Goal: Obtain resource: Download file/media

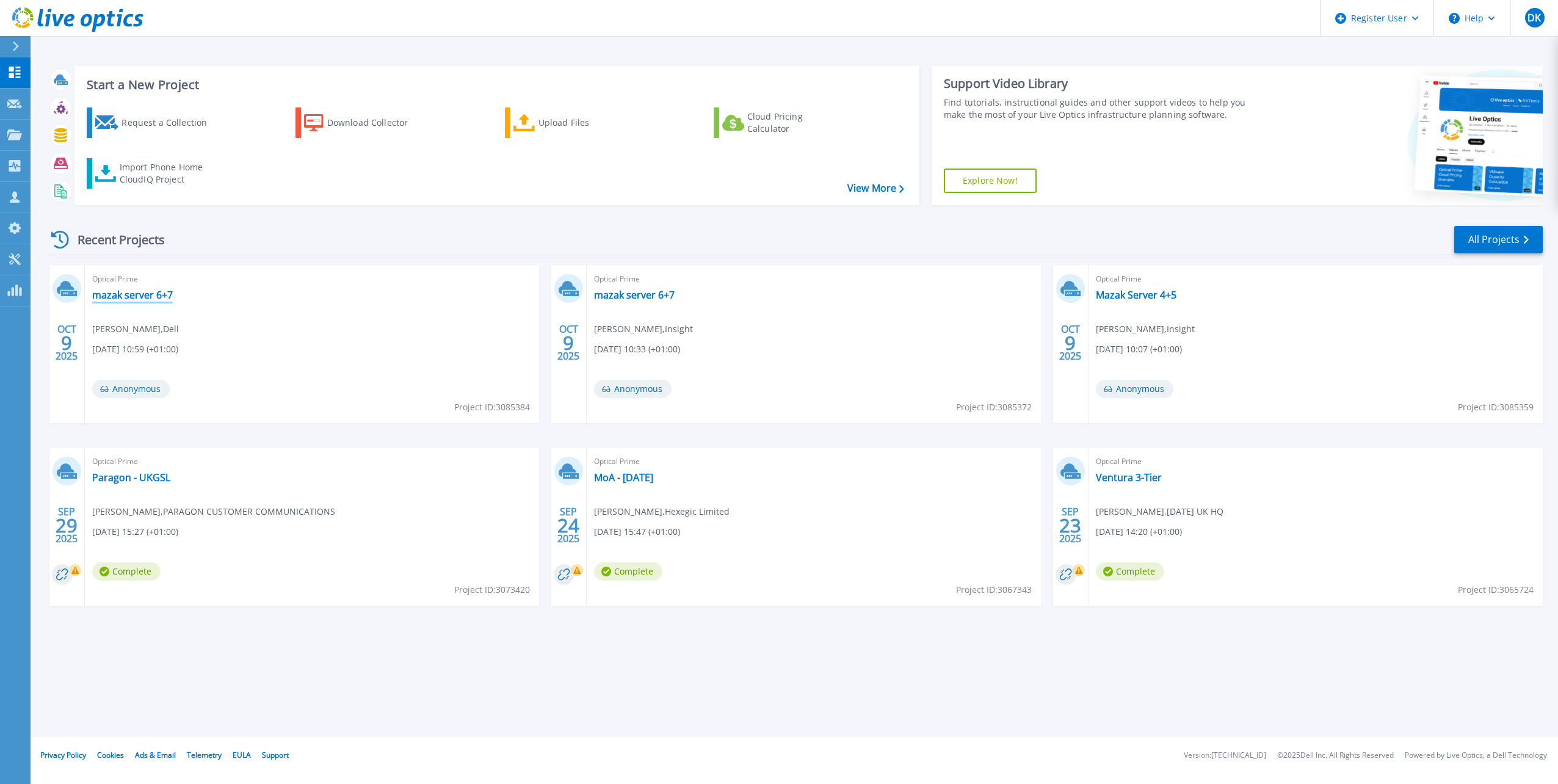
click at [141, 296] on link "mazak server 6+7" at bounding box center [132, 295] width 81 height 12
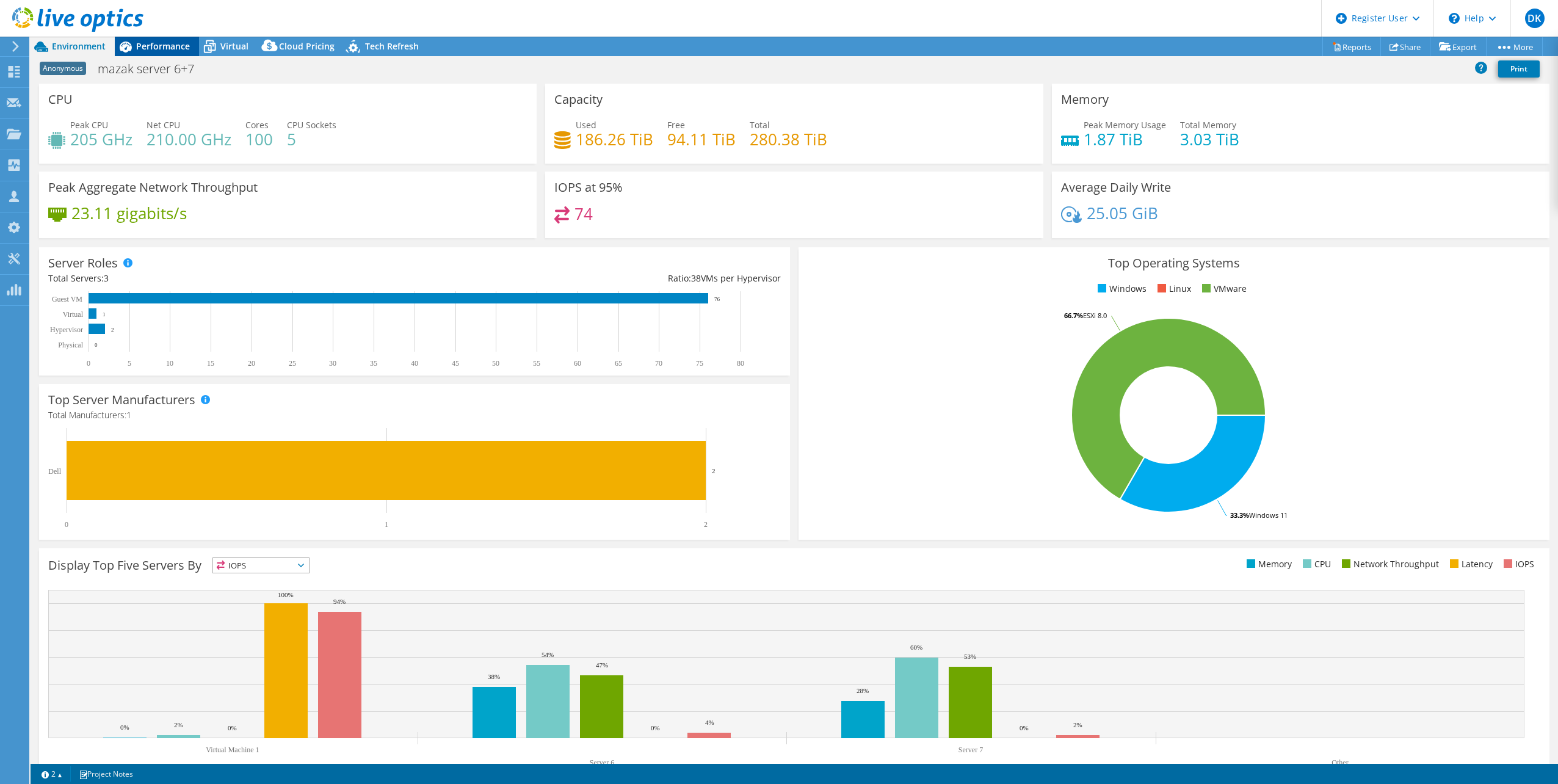
click at [176, 47] on span "Performance" at bounding box center [163, 45] width 54 height 12
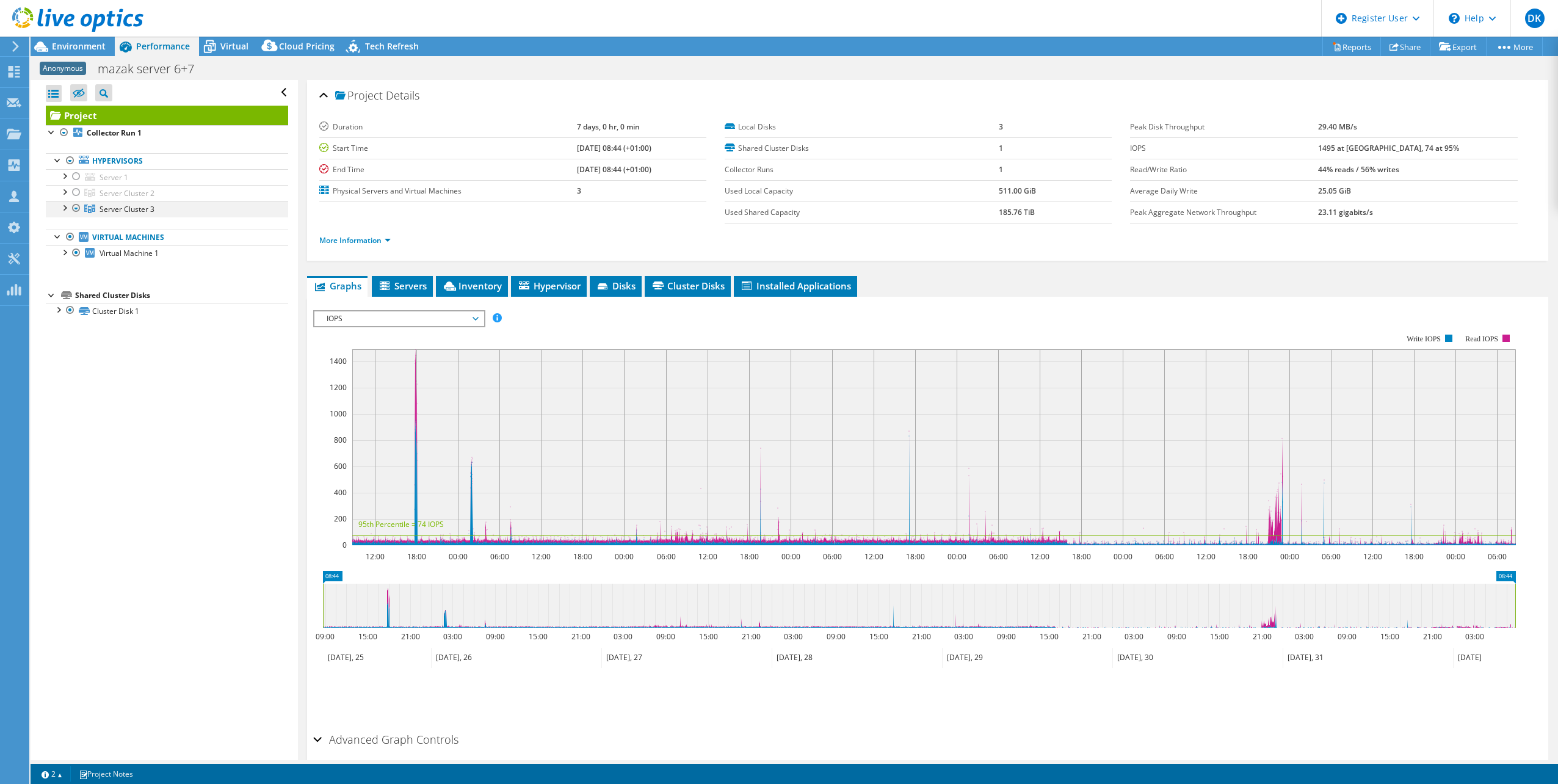
click at [60, 209] on div at bounding box center [64, 207] width 12 height 12
click at [80, 42] on span "Environment" at bounding box center [79, 45] width 54 height 12
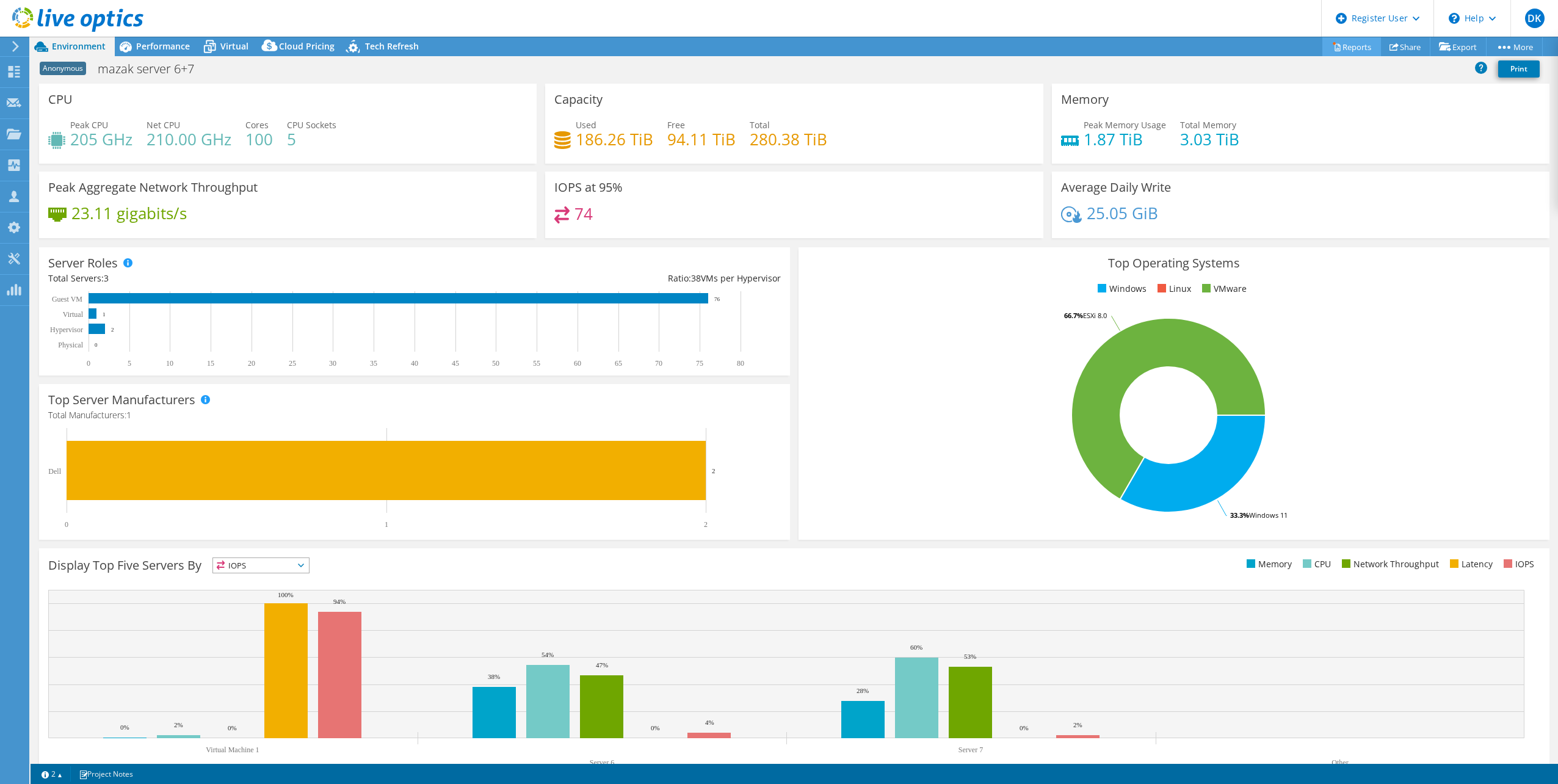
click at [1356, 50] on link "Reports" at bounding box center [1351, 46] width 58 height 19
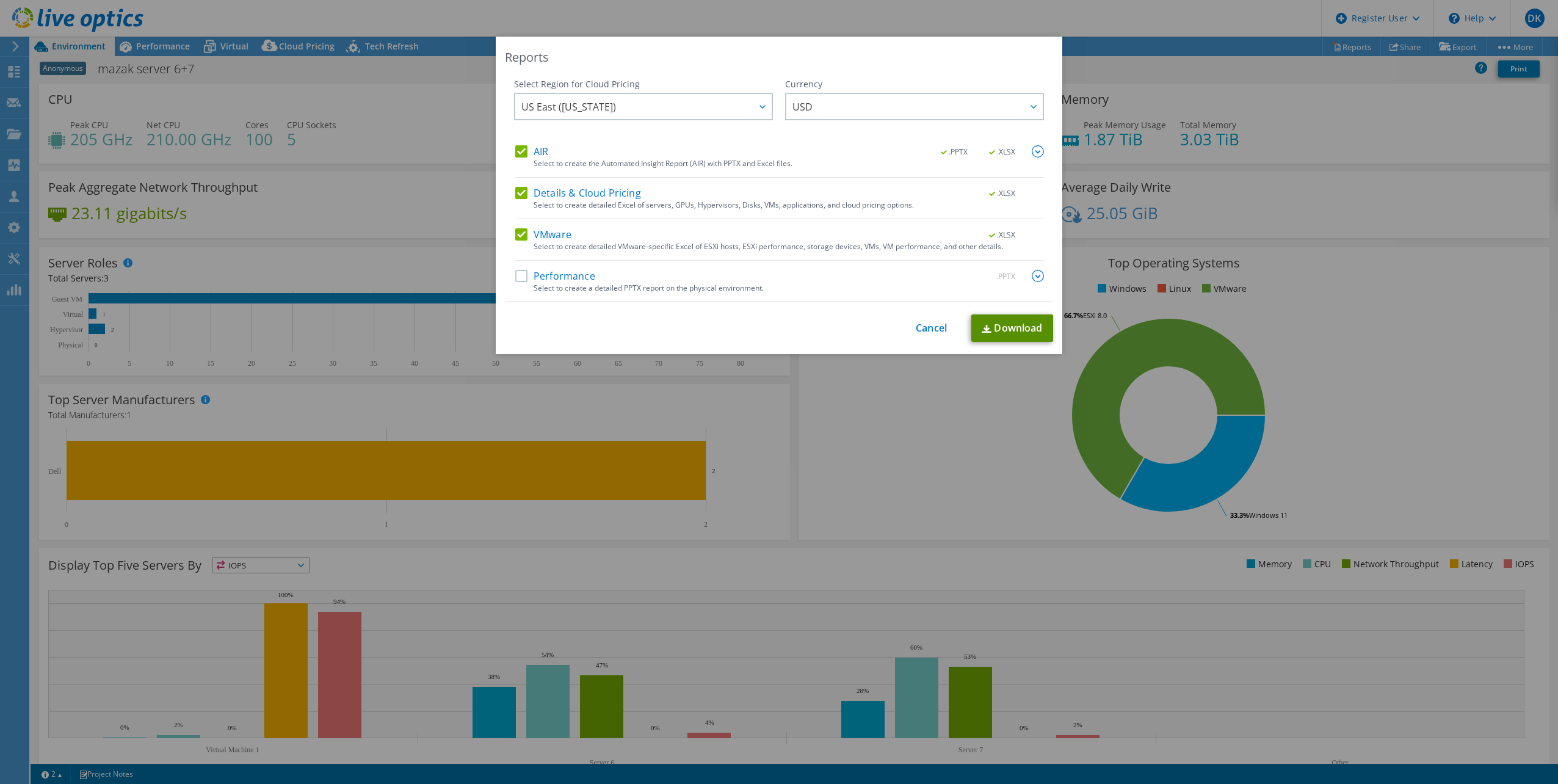
click at [1011, 330] on link "Download" at bounding box center [1012, 328] width 82 height 28
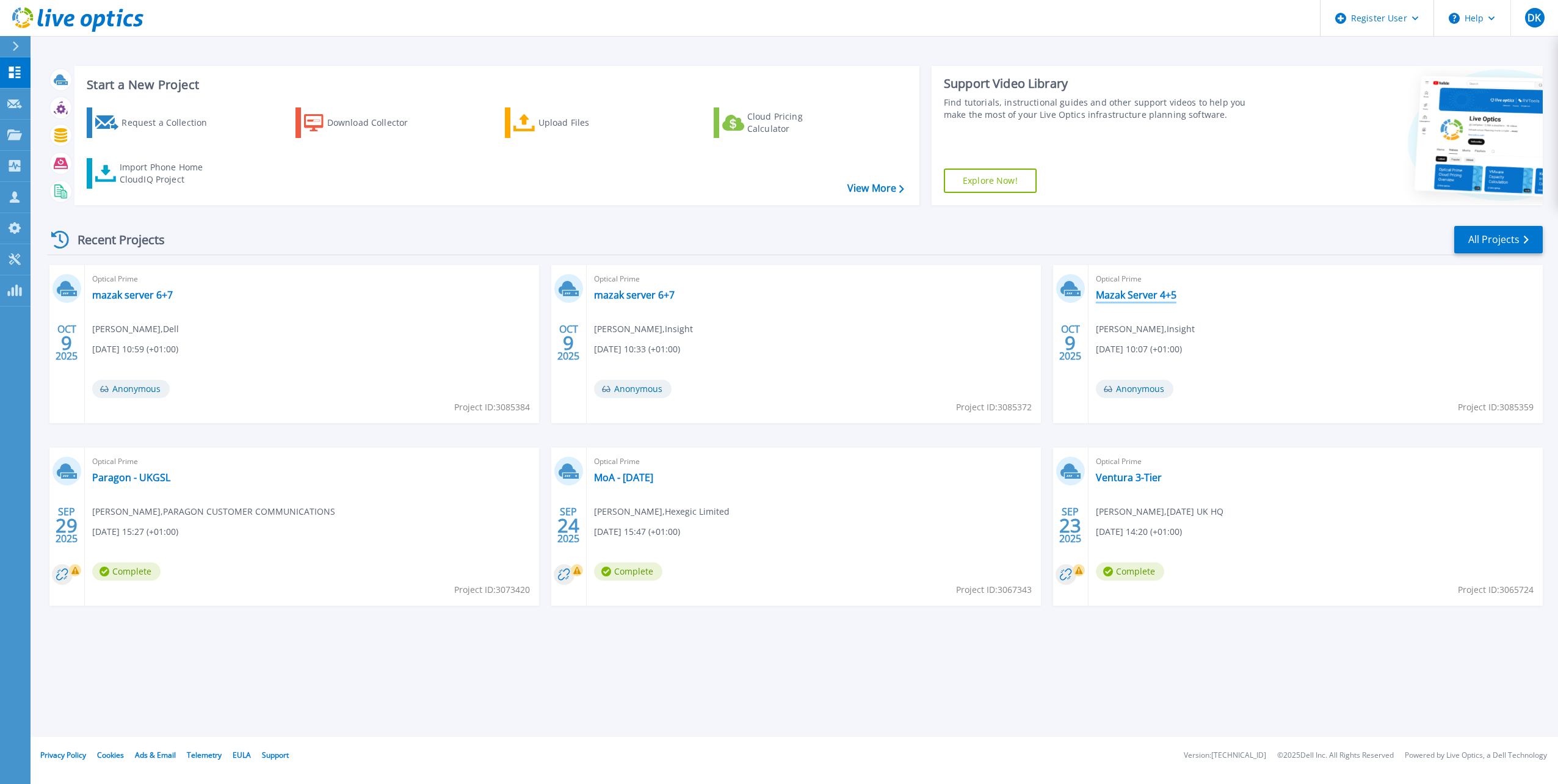
click at [1170, 294] on link "Mazak Server 4+5" at bounding box center [1135, 295] width 81 height 12
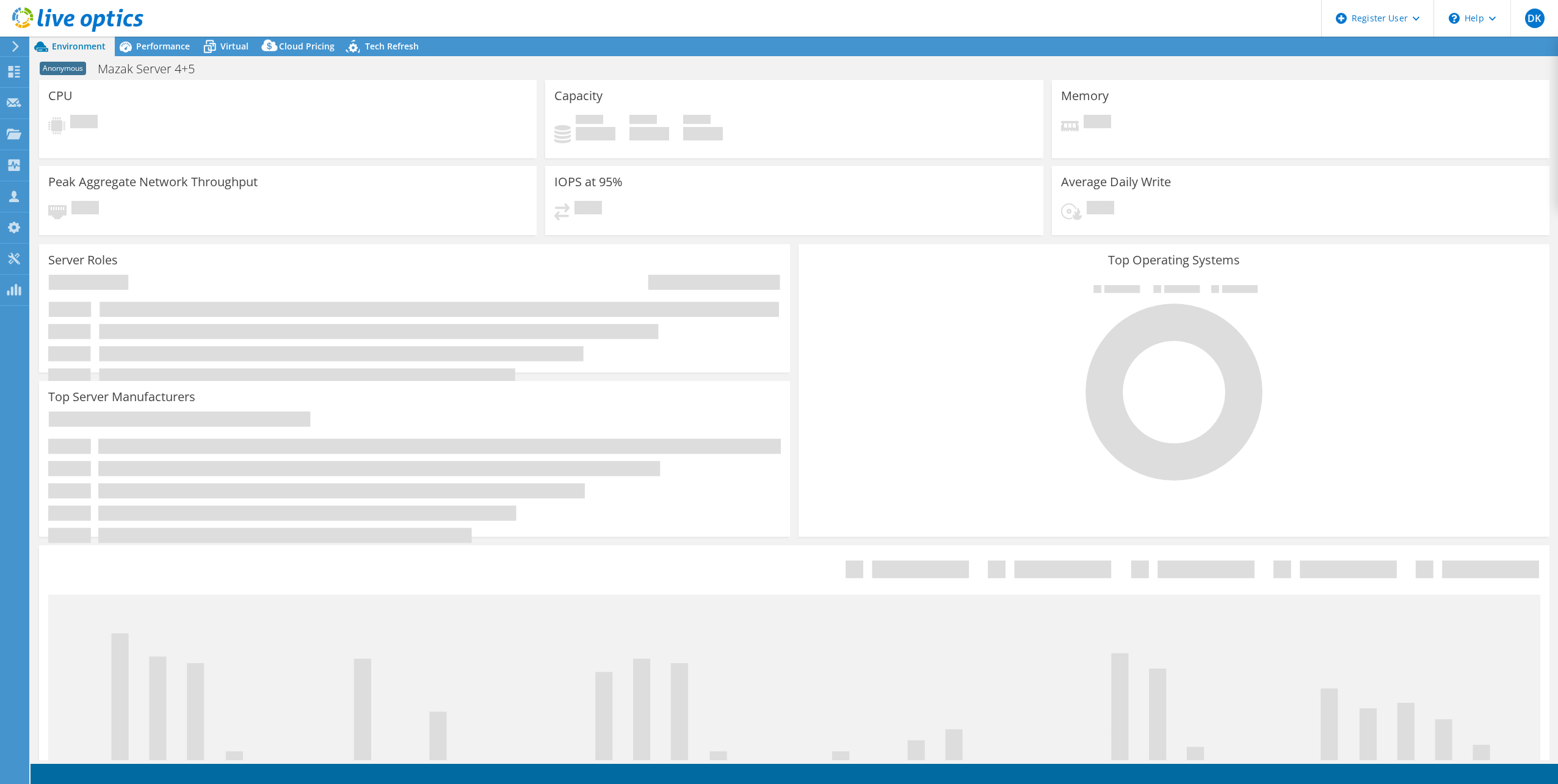
select select "USD"
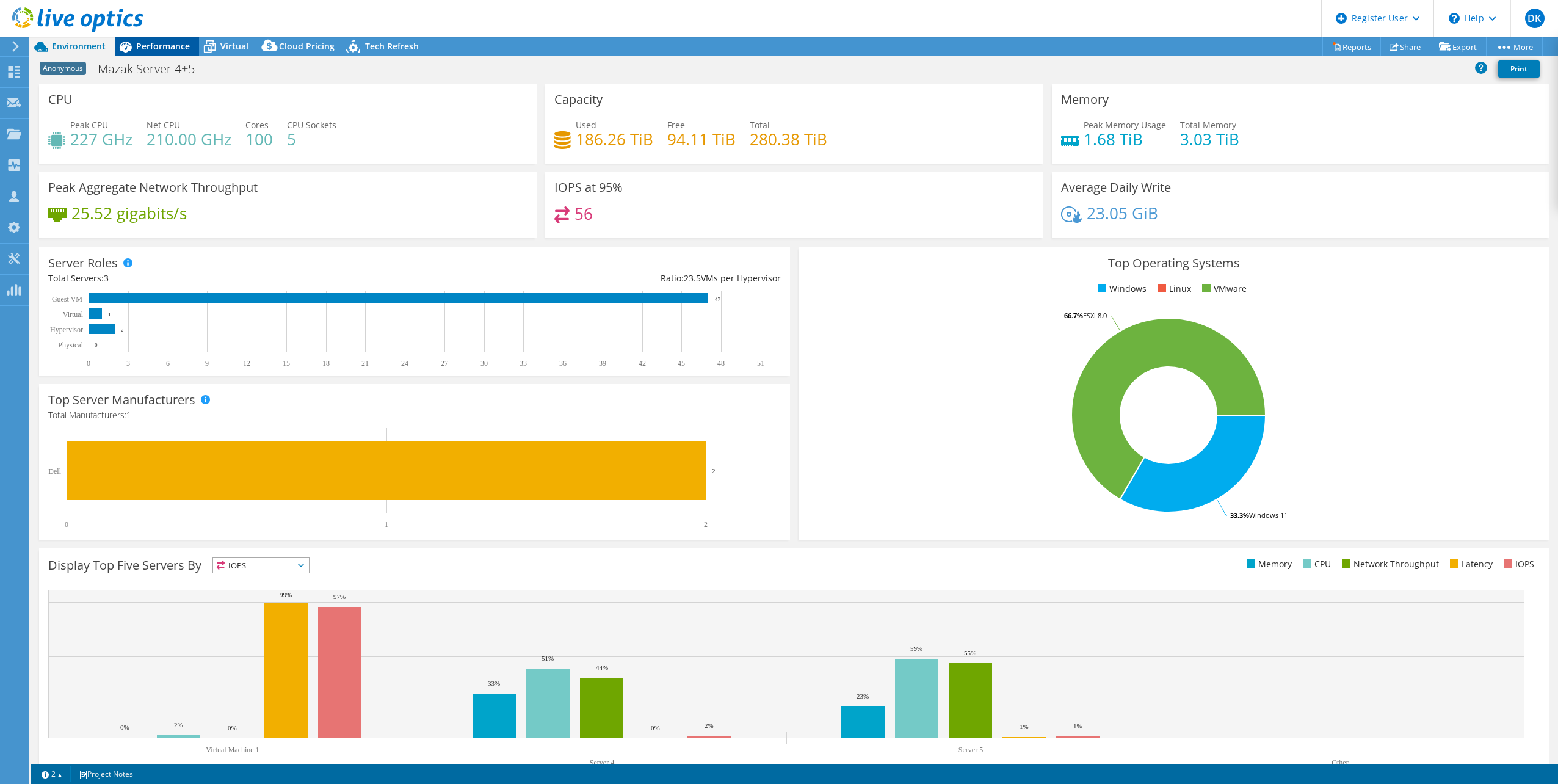
click at [164, 44] on span "Performance" at bounding box center [163, 45] width 54 height 12
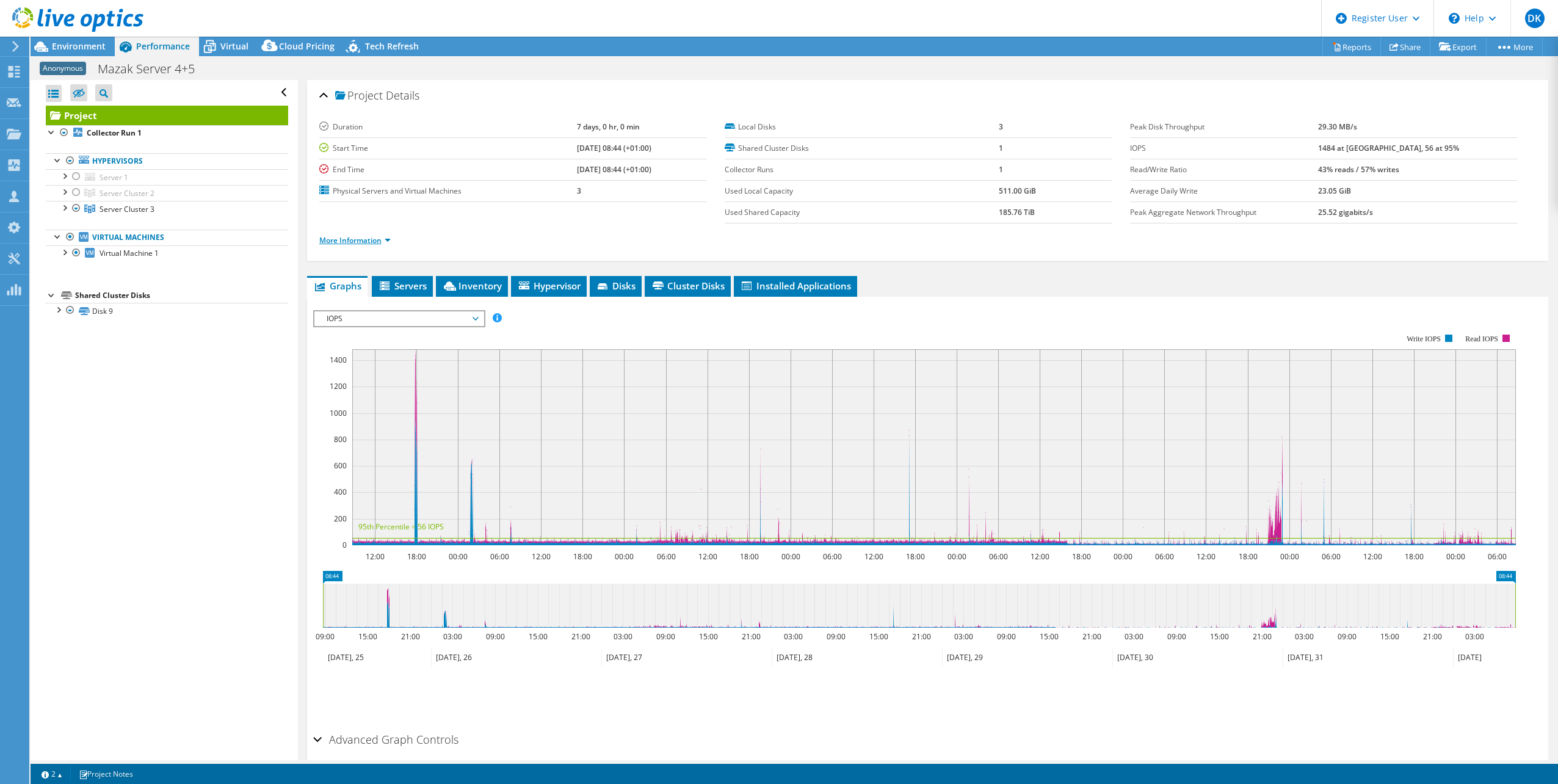
click at [373, 240] on link "More Information" at bounding box center [354, 240] width 71 height 10
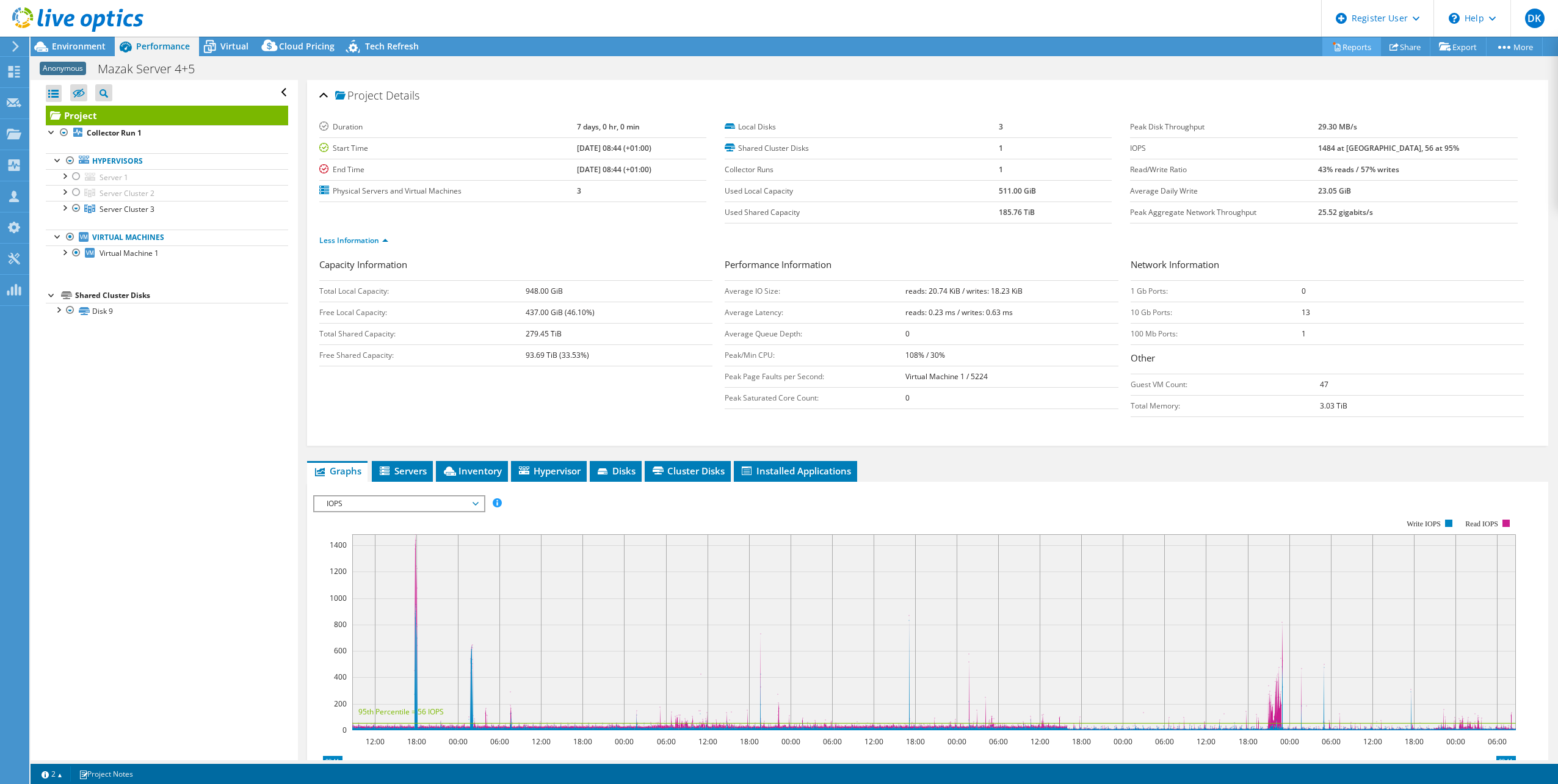
click at [1359, 49] on link "Reports" at bounding box center [1351, 46] width 58 height 19
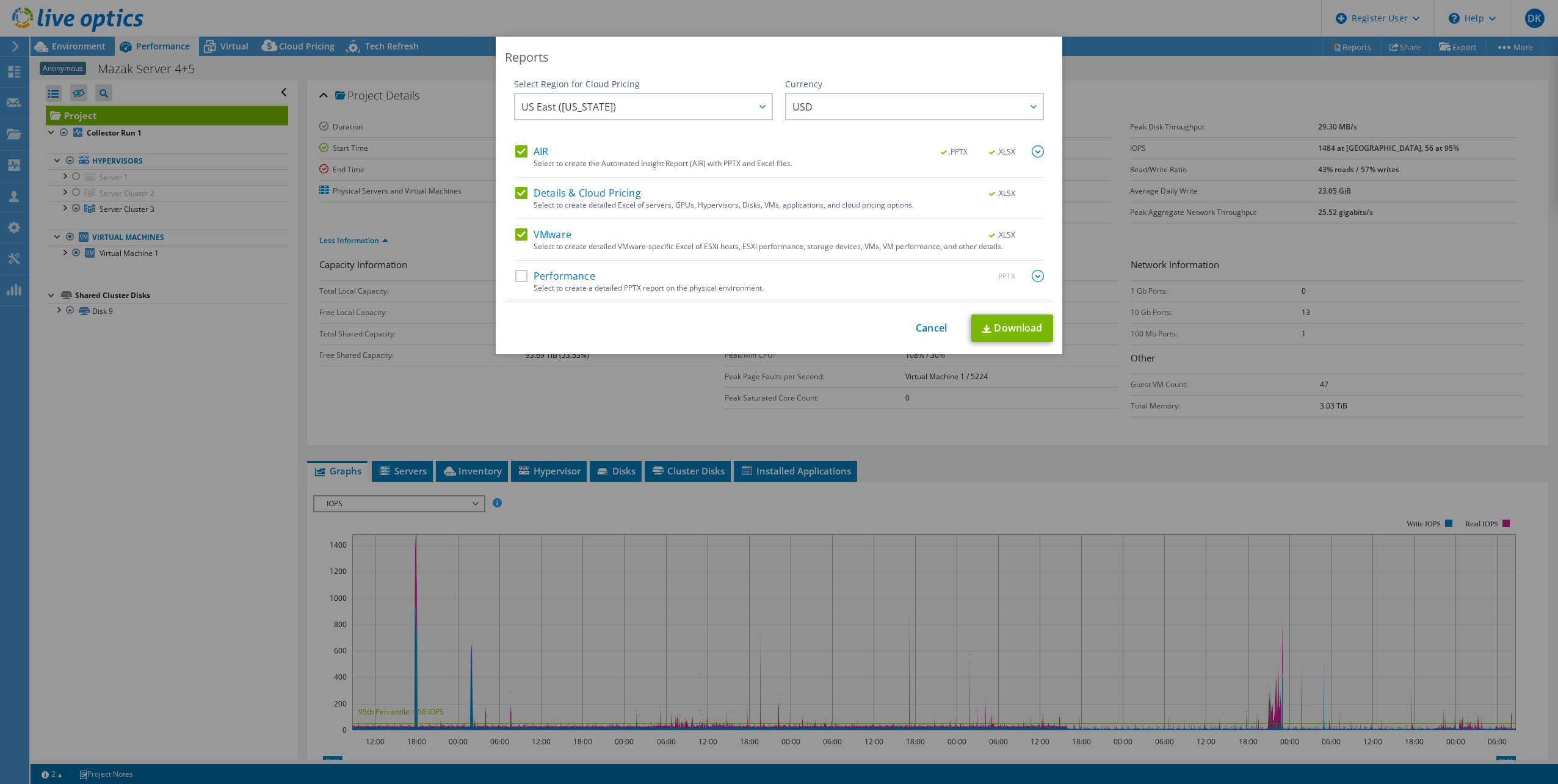
click at [567, 276] on label "Performance" at bounding box center [555, 275] width 80 height 12
click at [0, 0] on input "Performance" at bounding box center [0, 0] width 0 height 0
click at [520, 276] on label "Performance" at bounding box center [555, 275] width 80 height 12
click at [0, 0] on input "Performance" at bounding box center [0, 0] width 0 height 0
click at [1015, 330] on link "Download" at bounding box center [1012, 328] width 82 height 28
